Goal: Task Accomplishment & Management: Use online tool/utility

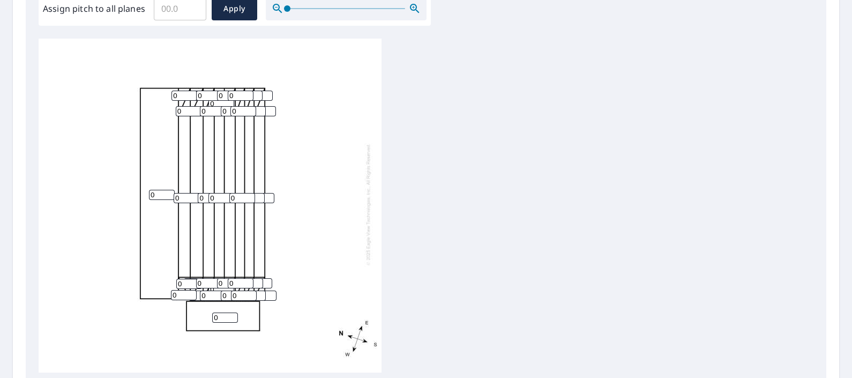
scroll to position [339, 0]
click at [219, 312] on input "0" at bounding box center [225, 317] width 26 height 10
click at [233, 312] on input "1" at bounding box center [225, 317] width 26 height 10
click at [233, 312] on input "2" at bounding box center [225, 317] width 26 height 10
click at [233, 312] on input "3" at bounding box center [225, 317] width 26 height 10
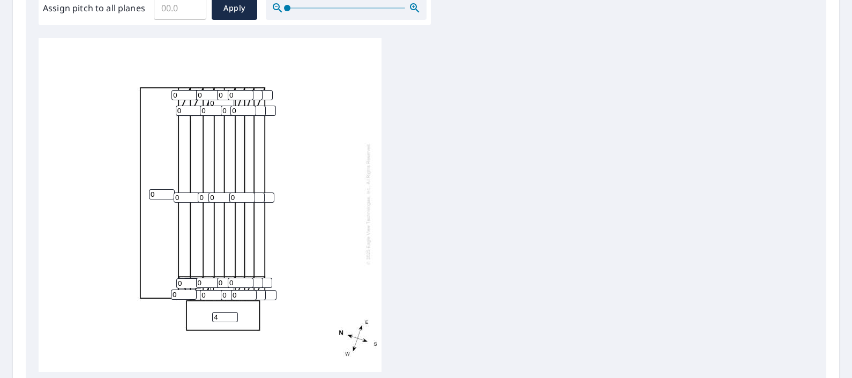
type input "4"
click at [233, 312] on input "4" at bounding box center [225, 317] width 26 height 10
click at [158, 189] on input "0" at bounding box center [162, 194] width 26 height 10
type input "1"
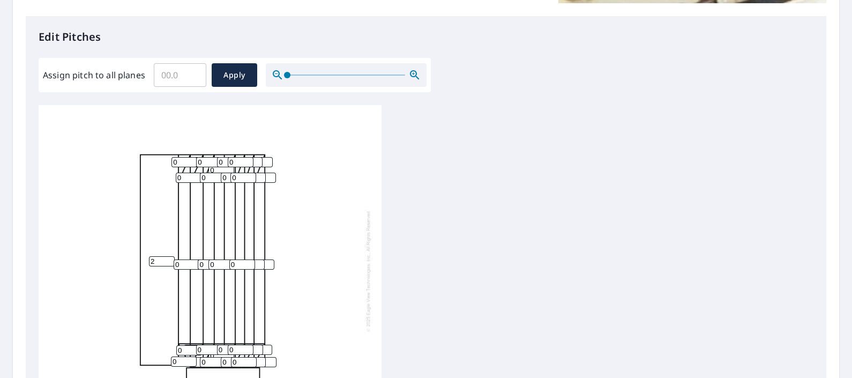
scroll to position [304, 0]
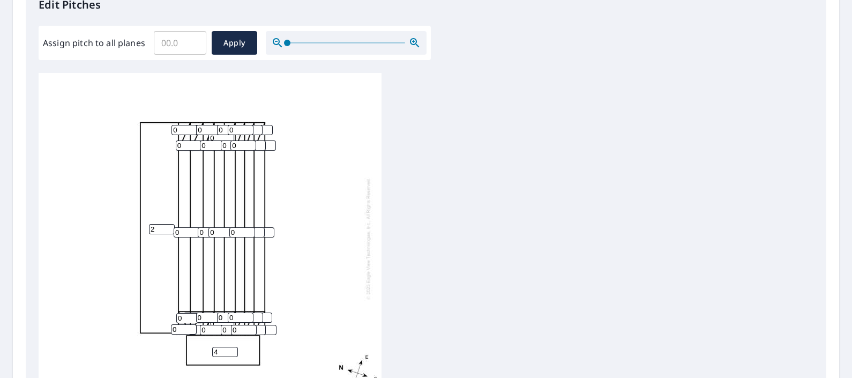
type input "2"
click at [412, 41] on icon "button" at bounding box center [413, 41] width 3 height 3
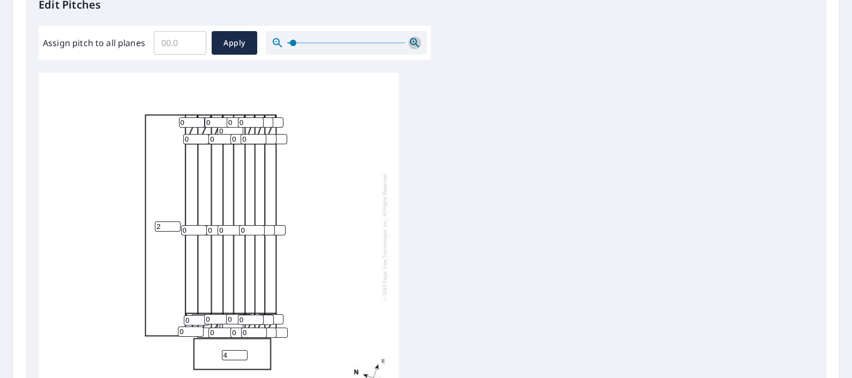
click at [412, 41] on icon "button" at bounding box center [413, 41] width 3 height 3
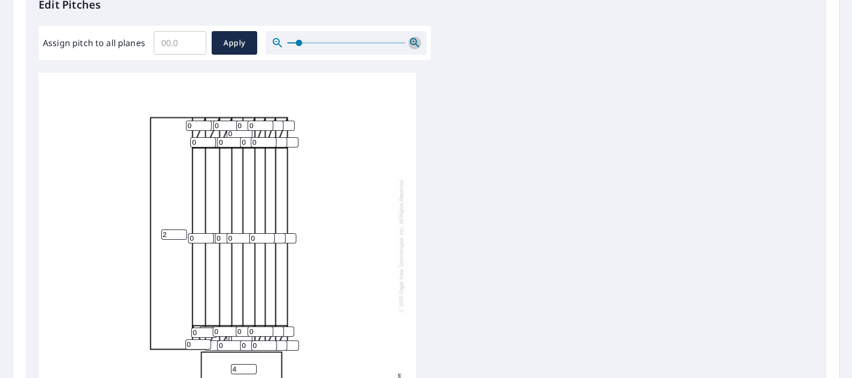
click at [412, 41] on icon "button" at bounding box center [413, 41] width 3 height 3
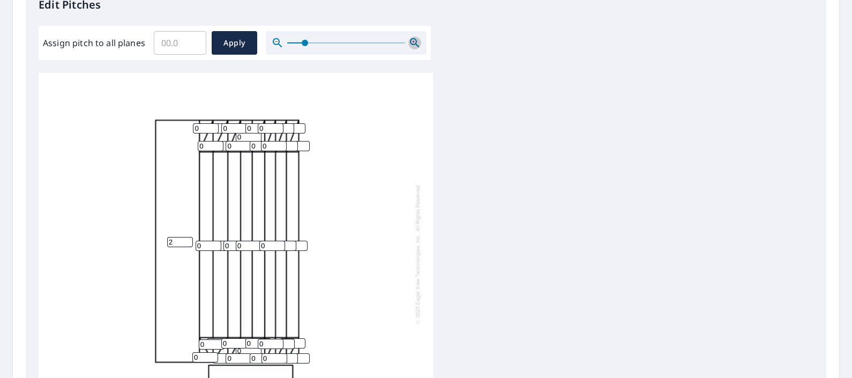
click at [412, 41] on icon "button" at bounding box center [413, 41] width 3 height 3
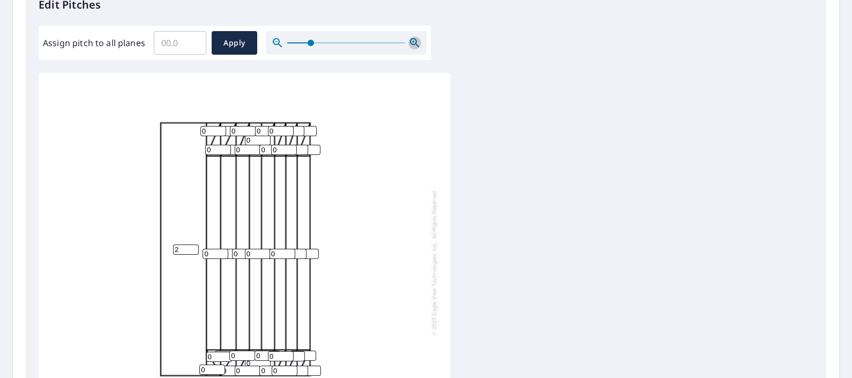
click at [412, 41] on icon "button" at bounding box center [413, 41] width 3 height 3
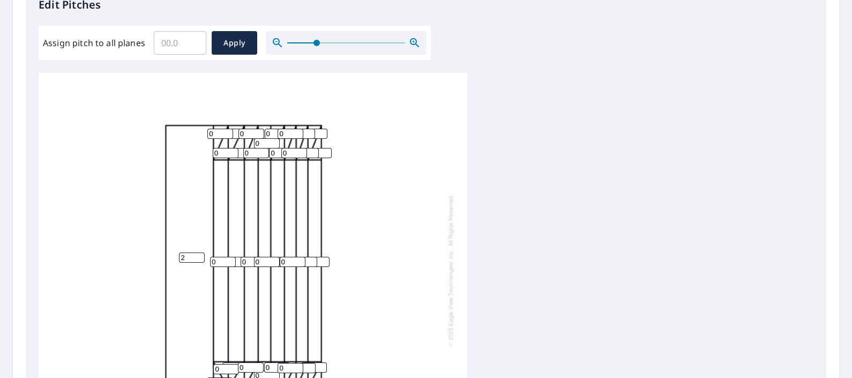
click at [224, 258] on input "0" at bounding box center [223, 262] width 26 height 10
type input "6"
type input "7"
click at [268, 258] on input "0" at bounding box center [267, 262] width 26 height 10
type input "0"
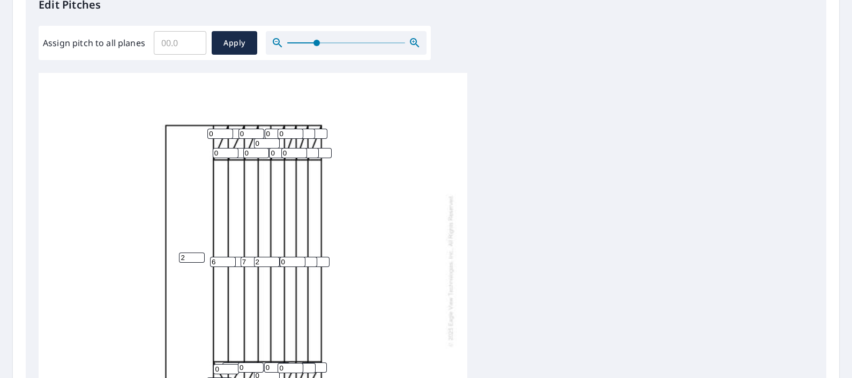
type input "2"
click at [289, 260] on input "0" at bounding box center [293, 262] width 26 height 10
click at [414, 39] on icon "button" at bounding box center [414, 42] width 13 height 13
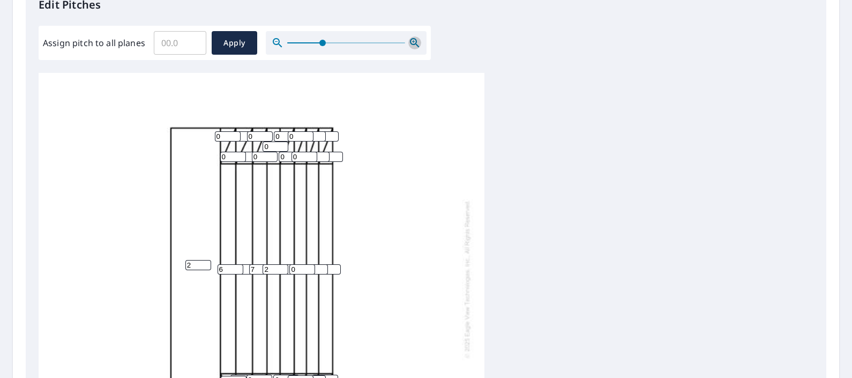
click at [414, 39] on icon "button" at bounding box center [414, 42] width 13 height 13
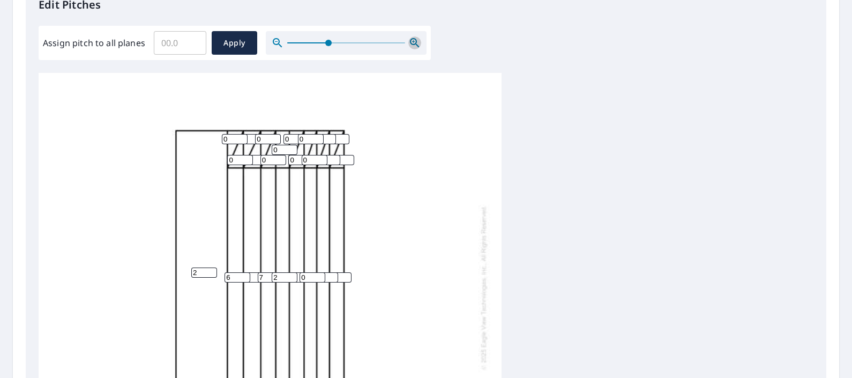
click at [414, 39] on icon "button" at bounding box center [414, 42] width 13 height 13
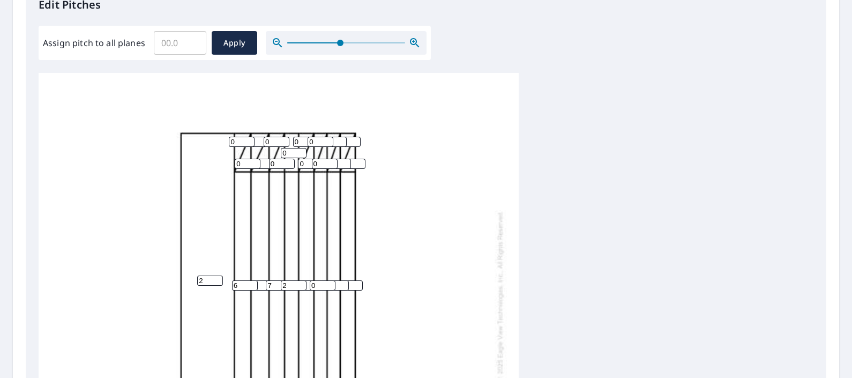
click at [414, 39] on icon "button" at bounding box center [414, 42] width 13 height 13
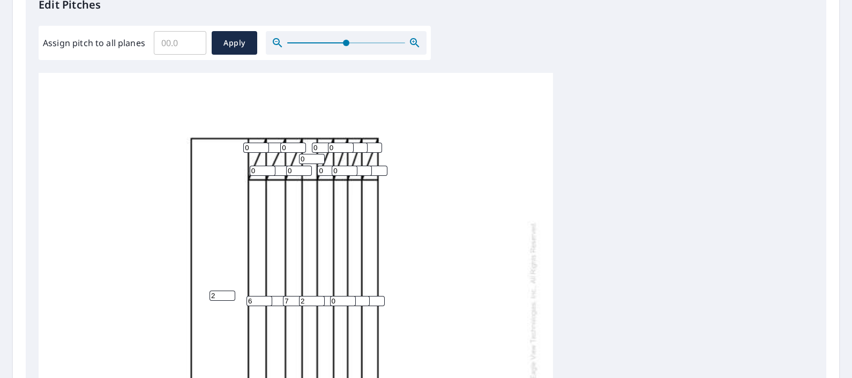
click at [414, 39] on icon "button" at bounding box center [414, 42] width 13 height 13
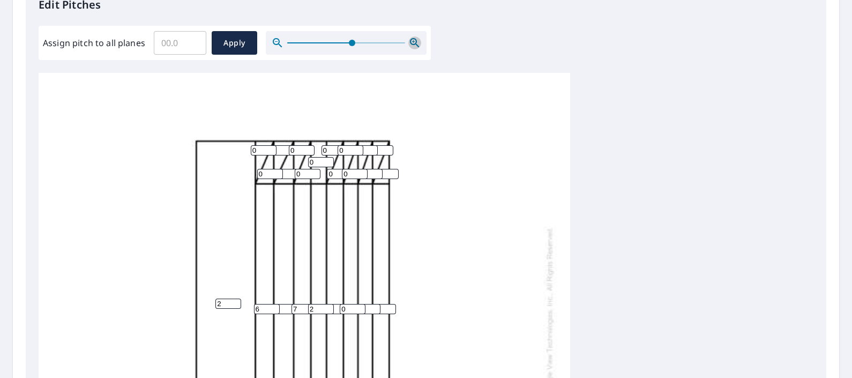
click at [414, 39] on icon "button" at bounding box center [414, 42] width 13 height 13
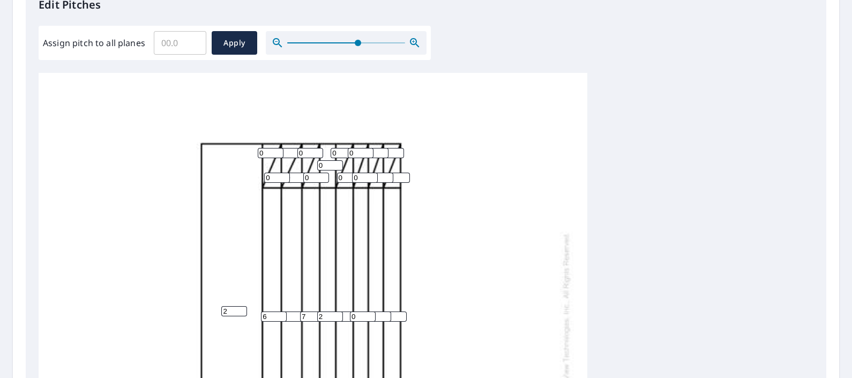
click at [292, 318] on input "0" at bounding box center [294, 316] width 26 height 10
click at [278, 320] on input "6" at bounding box center [274, 316] width 26 height 10
click at [294, 315] on input "number" at bounding box center [294, 316] width 26 height 10
click at [294, 314] on input "number" at bounding box center [294, 316] width 26 height 10
type input "0"
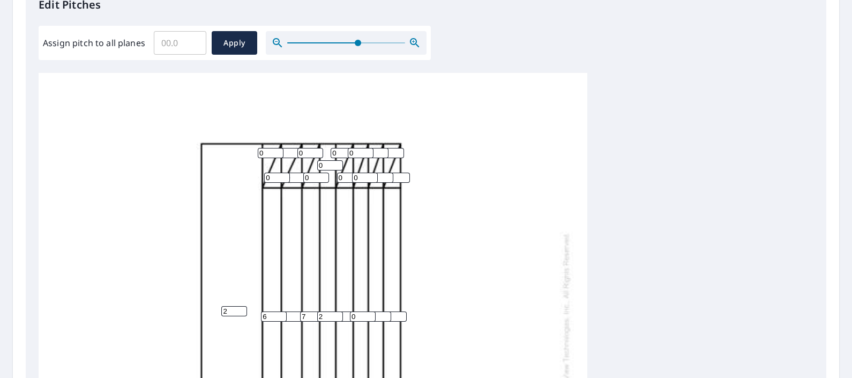
click at [297, 316] on input "0" at bounding box center [294, 316] width 26 height 10
click at [284, 316] on input "7" at bounding box center [274, 316] width 26 height 10
click at [283, 316] on input "8" at bounding box center [274, 316] width 26 height 10
click at [280, 317] on input "7" at bounding box center [274, 316] width 26 height 10
click at [280, 317] on input "6" at bounding box center [274, 316] width 26 height 10
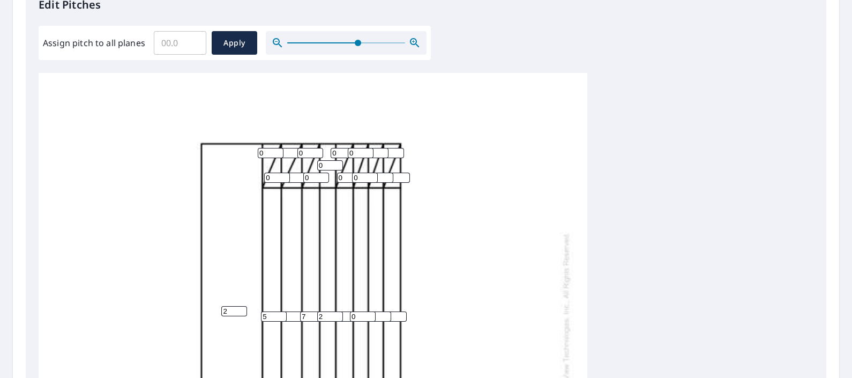
click at [281, 317] on input "5" at bounding box center [274, 316] width 26 height 10
type input "4"
click at [281, 317] on input "4" at bounding box center [274, 316] width 26 height 10
click at [291, 313] on input "0" at bounding box center [294, 316] width 26 height 10
type input "5"
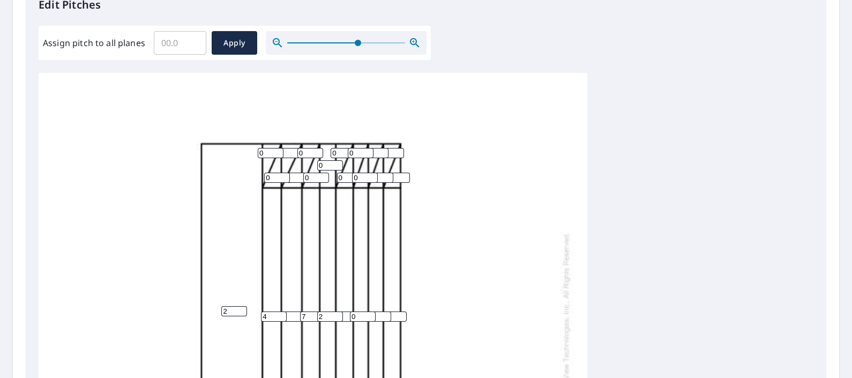
click at [313, 320] on input "7" at bounding box center [313, 316] width 26 height 10
click at [324, 318] on input "2" at bounding box center [330, 316] width 26 height 10
click at [346, 316] on input "0" at bounding box center [347, 316] width 26 height 10
click at [396, 316] on input "0" at bounding box center [394, 316] width 26 height 10
type input "4"
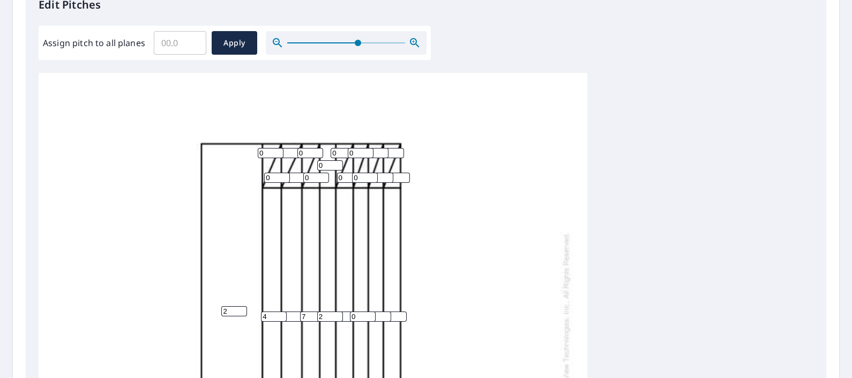
click at [376, 316] on input "0" at bounding box center [378, 316] width 26 height 10
type input "5"
click at [362, 316] on input "0" at bounding box center [363, 316] width 26 height 10
type input "7"
click at [346, 319] on input "number" at bounding box center [347, 316] width 26 height 10
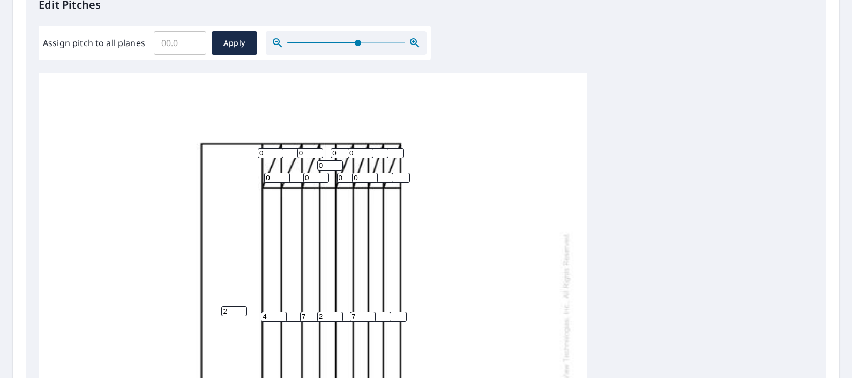
type input "0"
click at [424, 275] on div "2 4 5 4 7 0 4 2 5 7 0 0 0 0 0 0 0 0 0 0 0 0 0 0 0 0 0 0 0 0 0 0 0 0 0 0 0 0 0 0" at bounding box center [313, 329] width 549 height 538
click at [272, 148] on input "0" at bounding box center [271, 153] width 26 height 10
type input "3"
click at [292, 151] on input "0" at bounding box center [290, 153] width 26 height 10
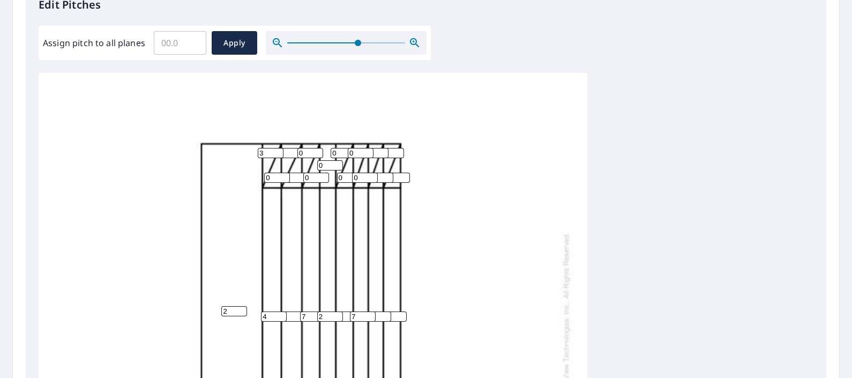
type input "3"
click at [310, 152] on input "0" at bounding box center [310, 153] width 26 height 10
type input "3"
type input "5"
click at [277, 178] on input "0" at bounding box center [277, 177] width 26 height 10
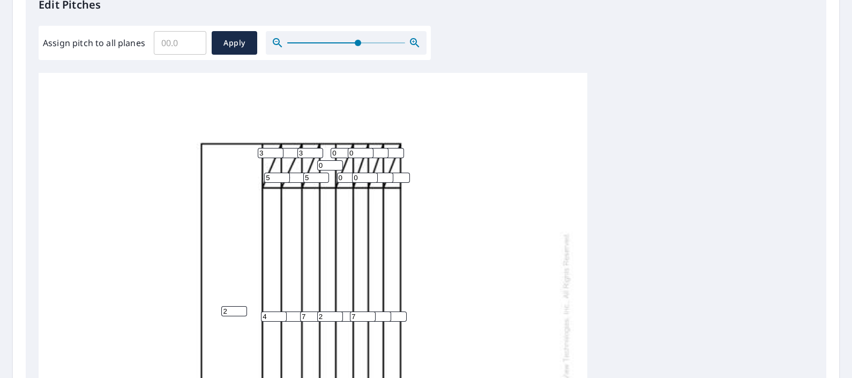
type input "5"
click at [297, 175] on input "0" at bounding box center [297, 177] width 26 height 10
type input "5"
click at [346, 177] on input "0" at bounding box center [350, 177] width 26 height 10
type input "5"
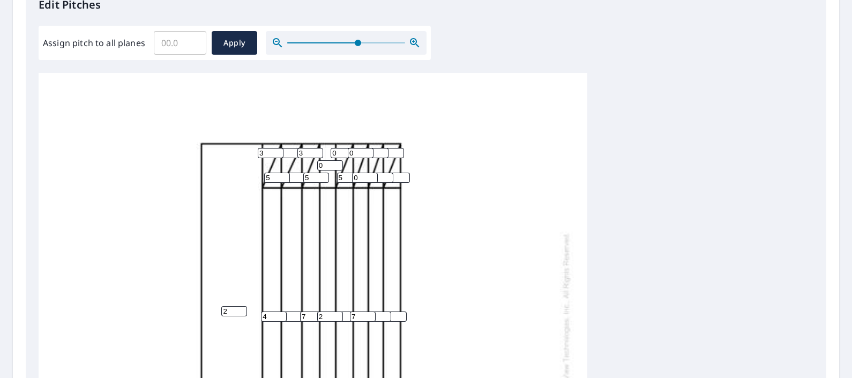
click at [364, 178] on input "0" at bounding box center [365, 177] width 26 height 10
type input "5"
click at [380, 176] on input "0" at bounding box center [380, 177] width 26 height 10
type input "5"
click at [398, 176] on input "0" at bounding box center [397, 177] width 26 height 10
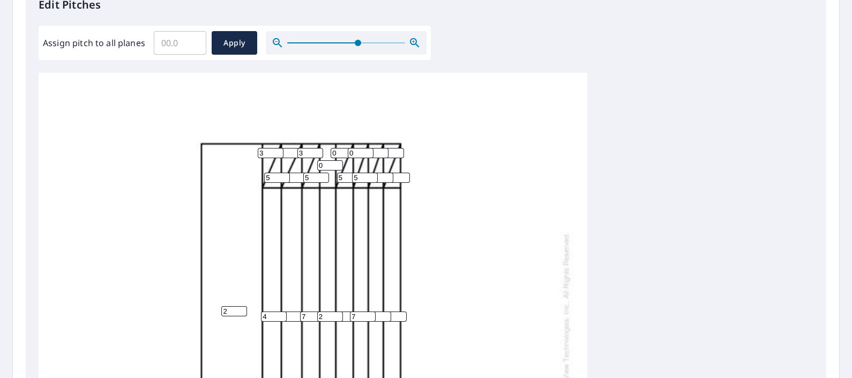
type input "5"
click at [332, 162] on input "0" at bounding box center [330, 165] width 26 height 10
type input "4"
click at [341, 150] on input "0" at bounding box center [344, 153] width 26 height 10
type input "3"
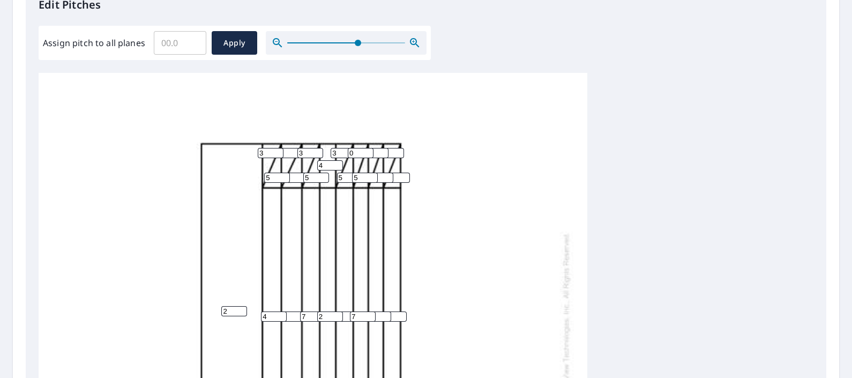
click at [361, 152] on input "0" at bounding box center [361, 153] width 26 height 10
type input "3"
click at [375, 151] on input "0" at bounding box center [376, 153] width 26 height 10
type input "3"
click at [396, 155] on input "0" at bounding box center [391, 153] width 26 height 10
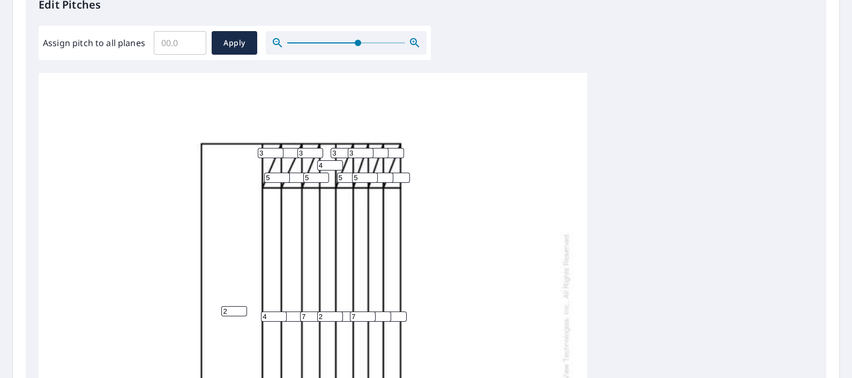
click at [394, 153] on input "0" at bounding box center [391, 153] width 26 height 10
click at [392, 150] on input "0" at bounding box center [391, 153] width 26 height 10
type input "3"
click at [429, 171] on div "2 4 5 4 7 0 4 2 5 7 4 0 3 5 3 5 3 5 3 5 5 3 0 0 3 5 3 5 0 0 0 0 0 0 0 0 0 0 0 0" at bounding box center [313, 329] width 549 height 538
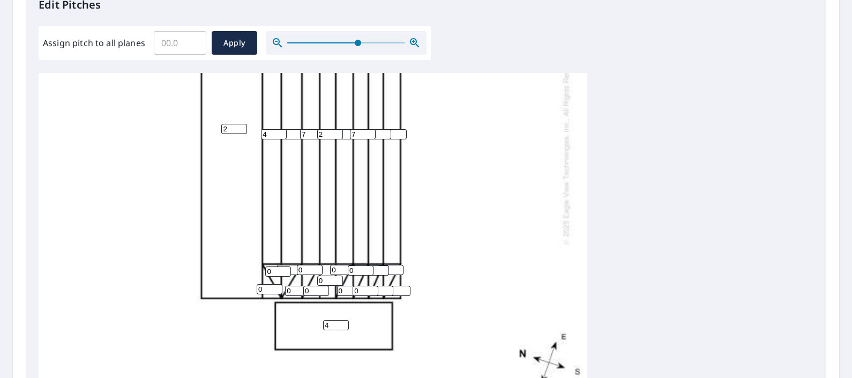
scroll to position [214, 0]
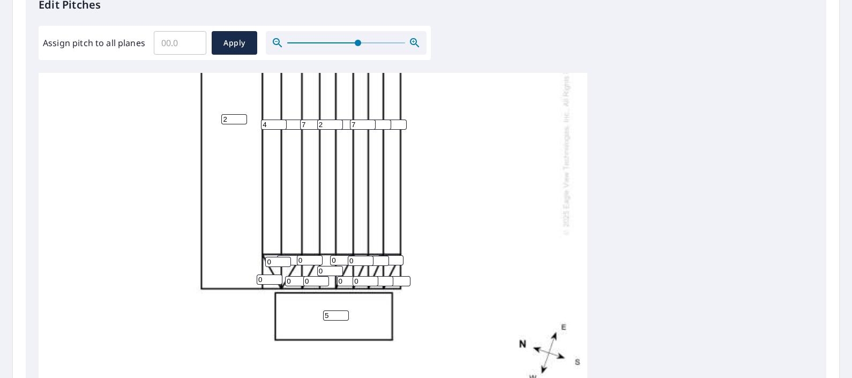
type input "5"
click at [340, 310] on input "5" at bounding box center [336, 315] width 26 height 10
type input "1"
click at [277, 274] on input "1" at bounding box center [270, 279] width 26 height 10
click at [271, 274] on input "1" at bounding box center [270, 279] width 26 height 10
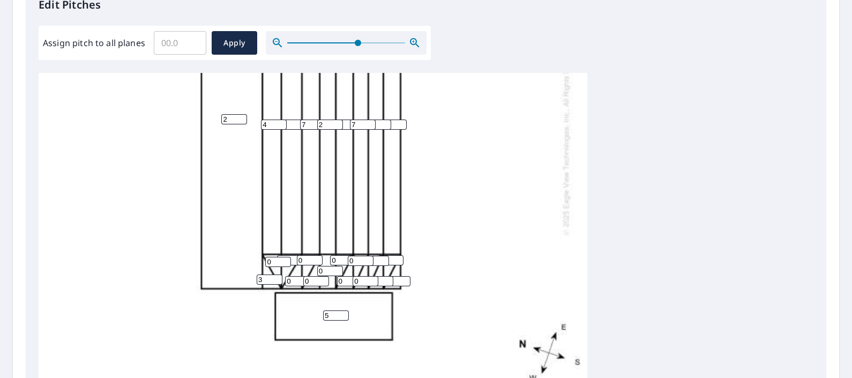
type input "3"
click at [292, 276] on input "0" at bounding box center [298, 281] width 26 height 10
type input "3"
click at [309, 276] on input "0" at bounding box center [316, 281] width 26 height 10
type input "3"
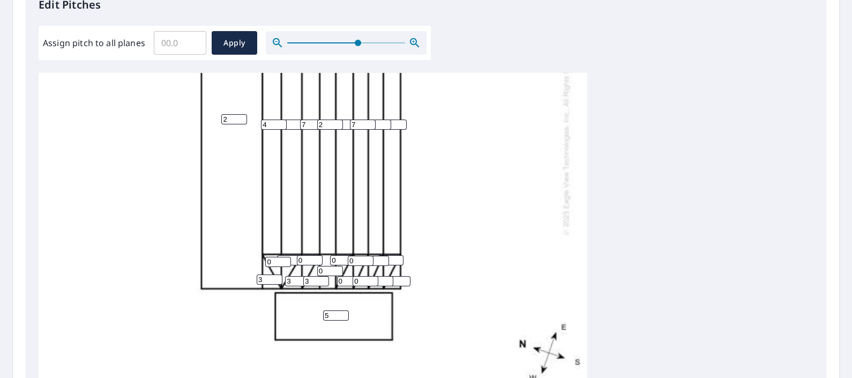
click at [344, 276] on input "0" at bounding box center [350, 281] width 26 height 10
type input "3"
click at [361, 276] on input "0" at bounding box center [365, 281] width 26 height 10
type input "3"
type input "1"
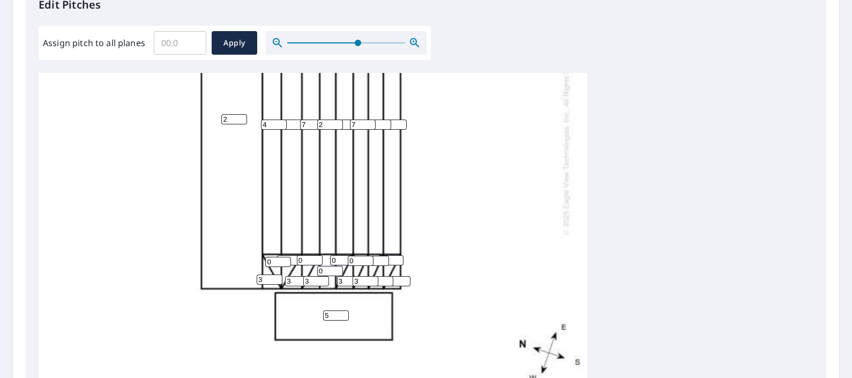
click at [383, 276] on input "1" at bounding box center [380, 281] width 26 height 10
click at [381, 276] on input "1" at bounding box center [380, 281] width 26 height 10
type input "3"
click at [399, 276] on input "0" at bounding box center [398, 281] width 26 height 10
type input "3"
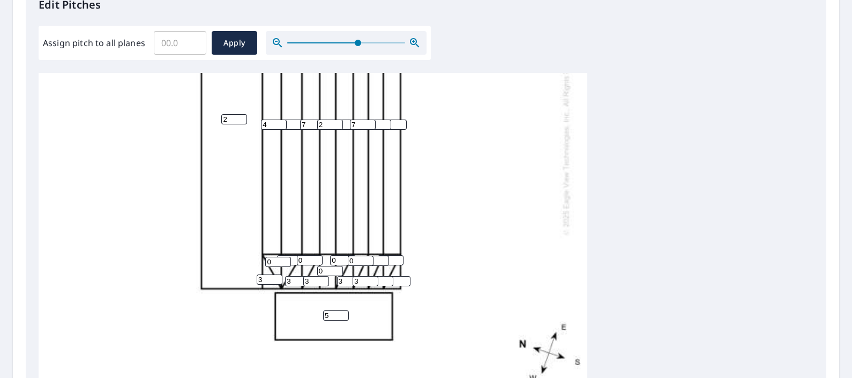
click at [272, 257] on input "0" at bounding box center [278, 262] width 26 height 10
type input "5"
type input "1"
click at [292, 255] on input "1" at bounding box center [290, 260] width 26 height 10
type input "5"
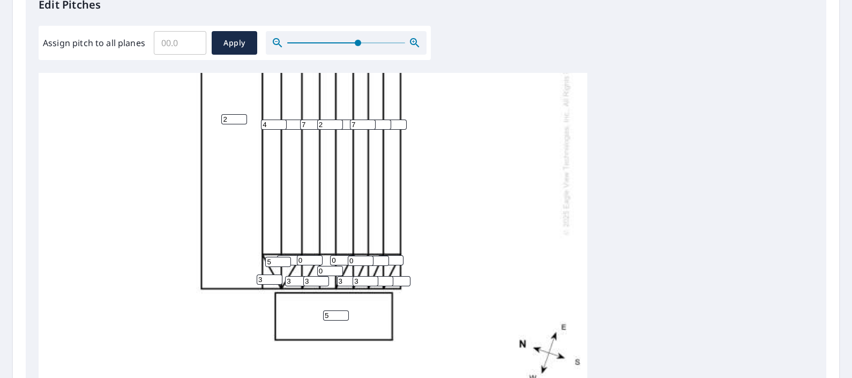
click at [306, 255] on input "0" at bounding box center [310, 260] width 26 height 10
type input "5"
click at [327, 252] on div "2 5 5 4 7 0 4 2 5 7 4 0 3 5 3 5 3 5 3 5 5 3 3 5 3 5 3 5 3 5 3 5 0 3 0 3 3 0 3 0" at bounding box center [313, 137] width 549 height 538
click at [326, 249] on div "2 5 5 4 7 0 4 2 5 7 4 0 3 5 3 5 3 5 3 5 5 3 3 5 3 5 3 5 3 5 3 5 0 3 0 3 3 0 3 0" at bounding box center [313, 137] width 549 height 538
click at [340, 255] on input "0" at bounding box center [343, 260] width 26 height 10
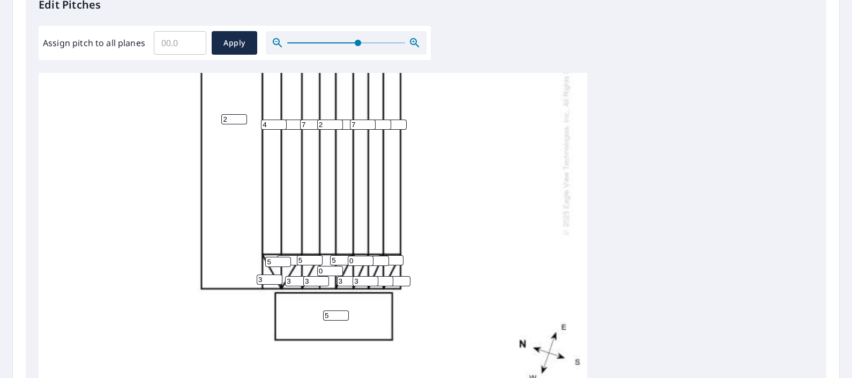
type input "5"
click at [326, 266] on input "0" at bounding box center [330, 271] width 26 height 10
type input "5"
click at [355, 256] on input "0" at bounding box center [361, 261] width 26 height 10
type input "5"
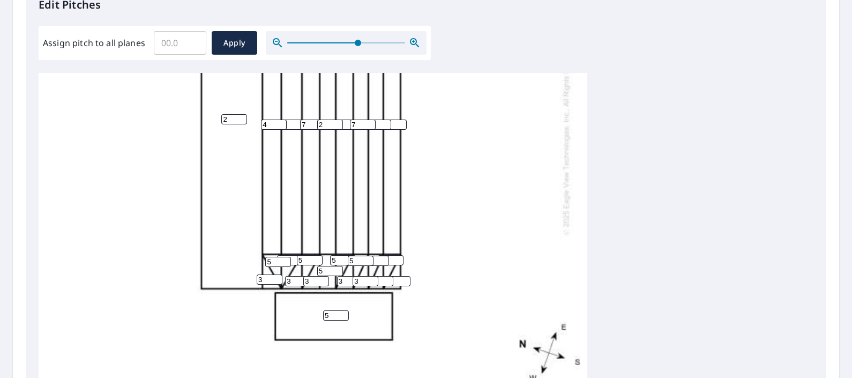
click at [378, 256] on input "0" at bounding box center [376, 261] width 26 height 10
type input "5"
click at [390, 255] on input "0" at bounding box center [391, 260] width 26 height 10
type input "5"
click at [446, 260] on div "2 5 5 4 7 0 4 2 5 7 4 5 3 5 3 5 3 5 3 5 5 3 3 5 3 5 3 5 3 5 3 5 5 3 5 3 3 5 3 5" at bounding box center [313, 137] width 549 height 538
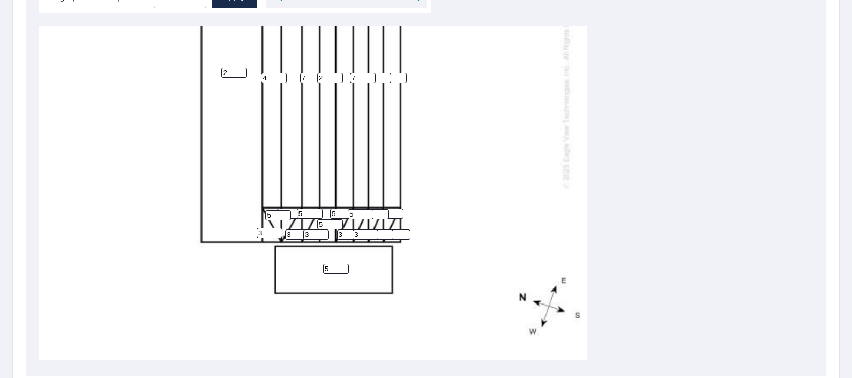
scroll to position [470, 0]
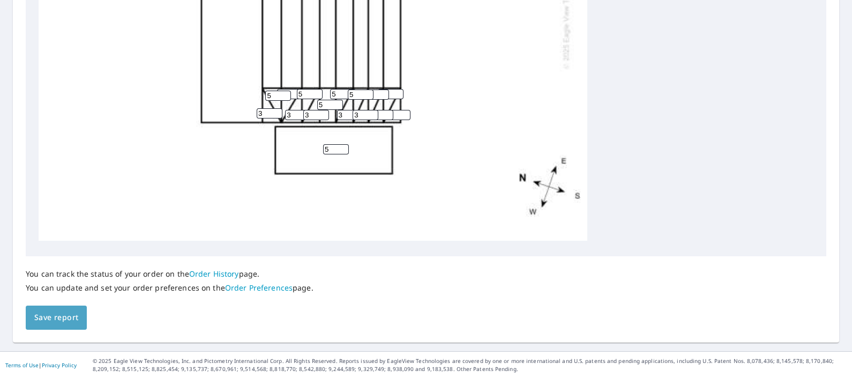
click at [66, 311] on span "Save report" at bounding box center [56, 317] width 44 height 13
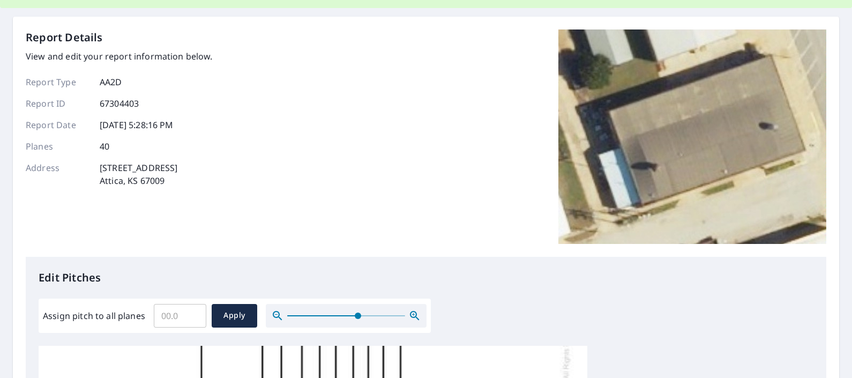
scroll to position [0, 0]
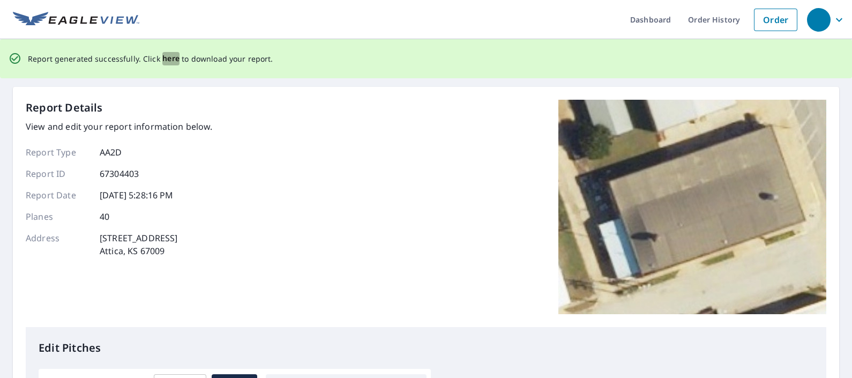
click at [167, 61] on span "here" at bounding box center [171, 58] width 18 height 13
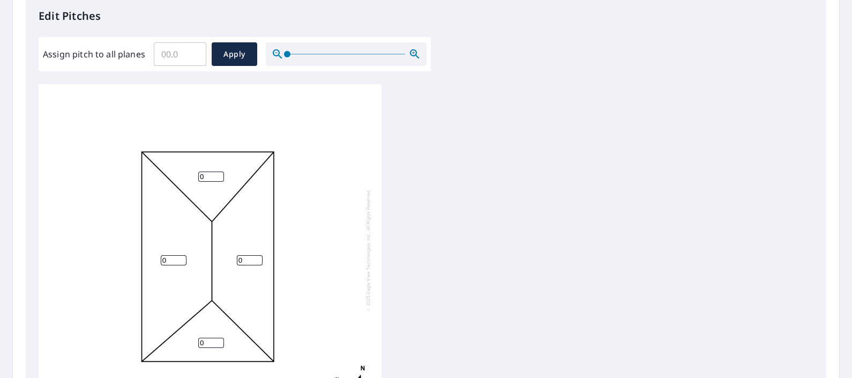
scroll to position [295, 0]
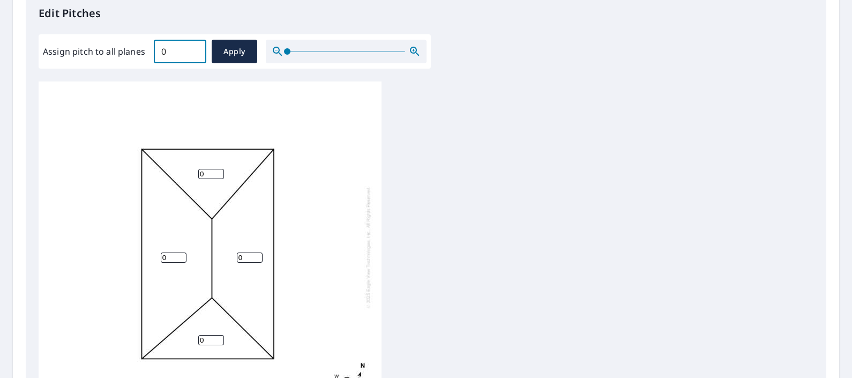
click at [193, 53] on input "0" at bounding box center [180, 51] width 52 height 30
click at [194, 48] on input "0.1" at bounding box center [180, 51] width 52 height 30
click at [194, 48] on input "0.2" at bounding box center [180, 51] width 52 height 30
click at [194, 48] on input "0.3" at bounding box center [180, 51] width 52 height 30
click at [194, 48] on input "0.4" at bounding box center [180, 51] width 52 height 30
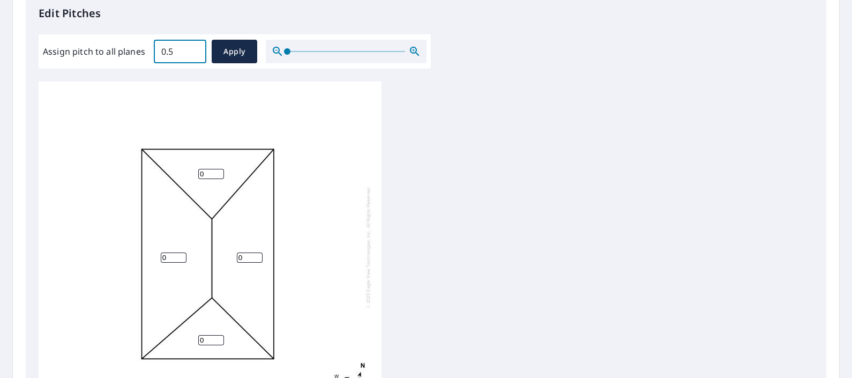
click at [194, 48] on input "0.5" at bounding box center [180, 51] width 52 height 30
type input "0"
type input "5"
click at [447, 134] on div "0 0 0 0" at bounding box center [426, 249] width 775 height 336
click at [174, 52] on input "5" at bounding box center [180, 51] width 52 height 30
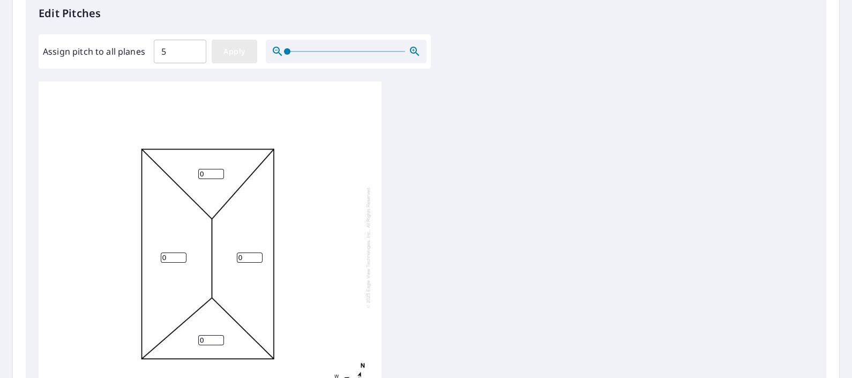
click at [246, 46] on span "Apply" at bounding box center [234, 51] width 28 height 13
type input "5"
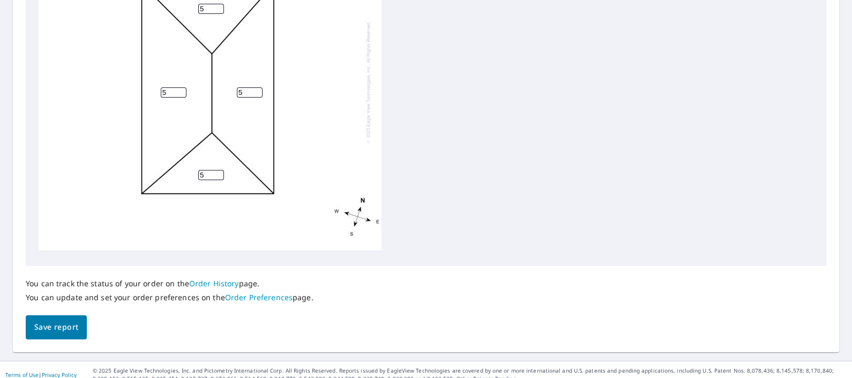
scroll to position [470, 0]
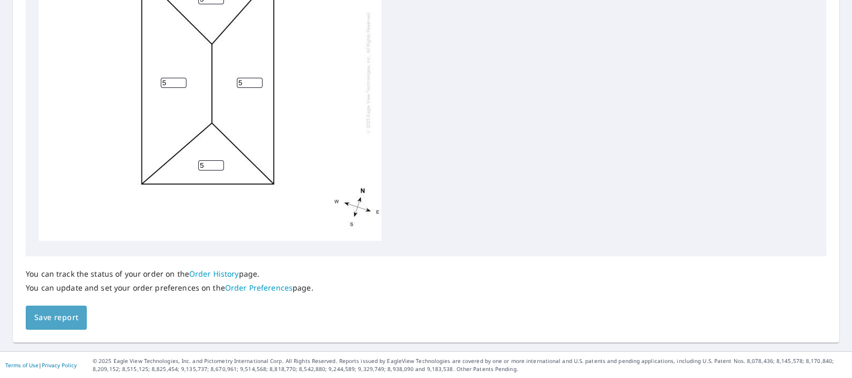
click at [71, 311] on span "Save report" at bounding box center [56, 317] width 44 height 13
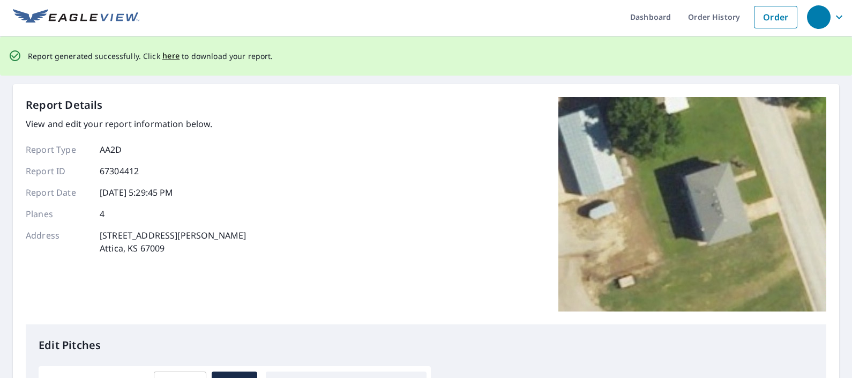
scroll to position [0, 0]
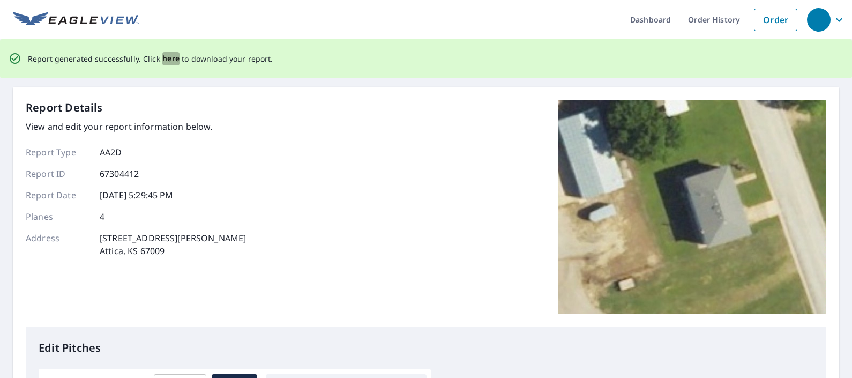
click at [169, 59] on span "here" at bounding box center [171, 58] width 18 height 13
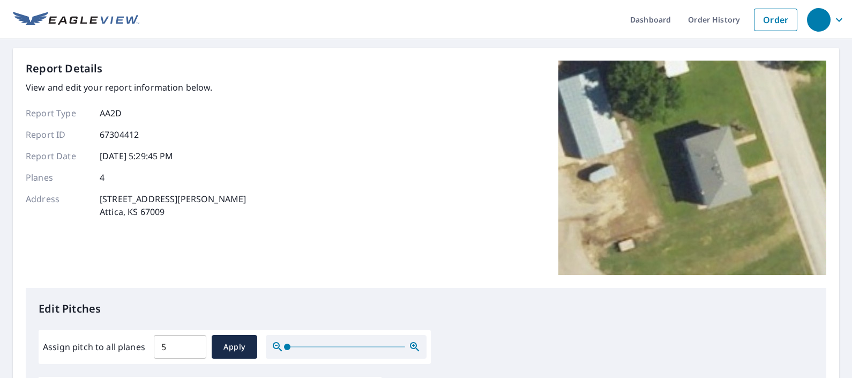
click at [414, 160] on div "Report Details View and edit your report information below. Report Type AA2D Re…" at bounding box center [426, 174] width 800 height 227
